Goal: Go to known website: Access a specific website the user already knows

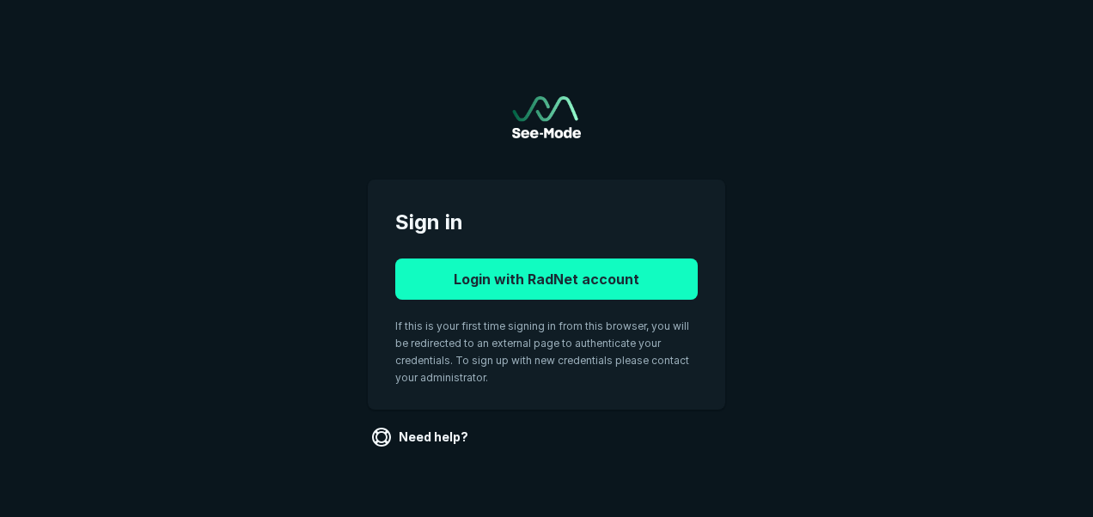
click at [610, 289] on button "Login with RadNet account" at bounding box center [546, 279] width 302 height 41
